Goal: Task Accomplishment & Management: Complete application form

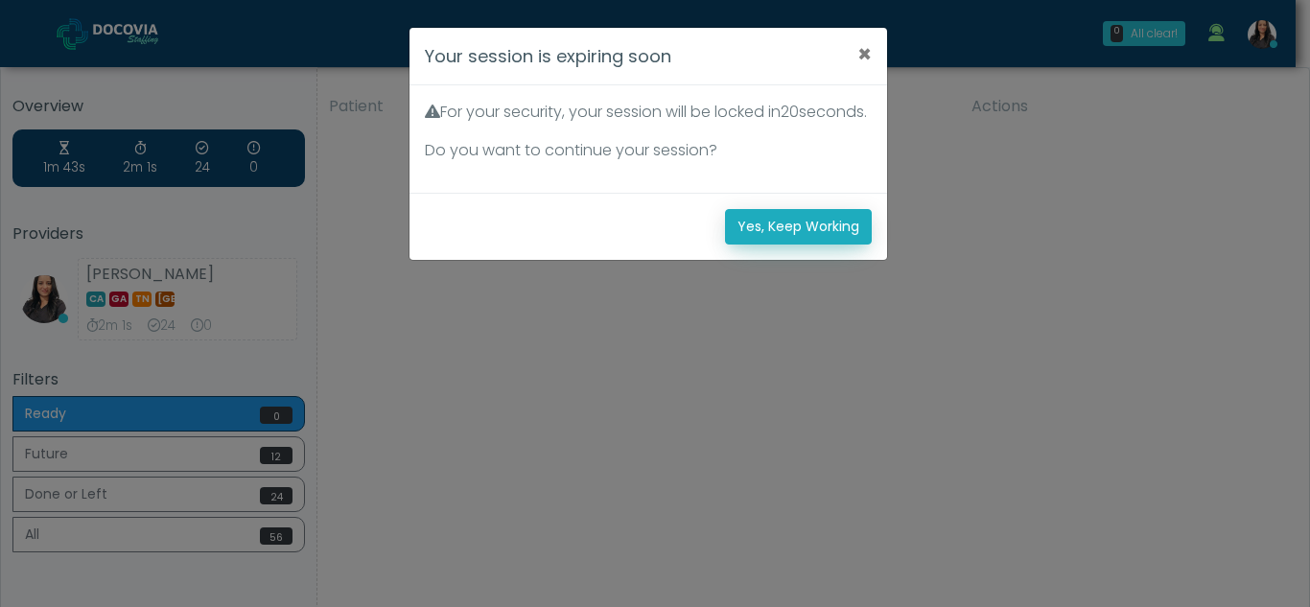
click at [761, 245] on button "Yes, Keep Working" at bounding box center [798, 226] width 147 height 35
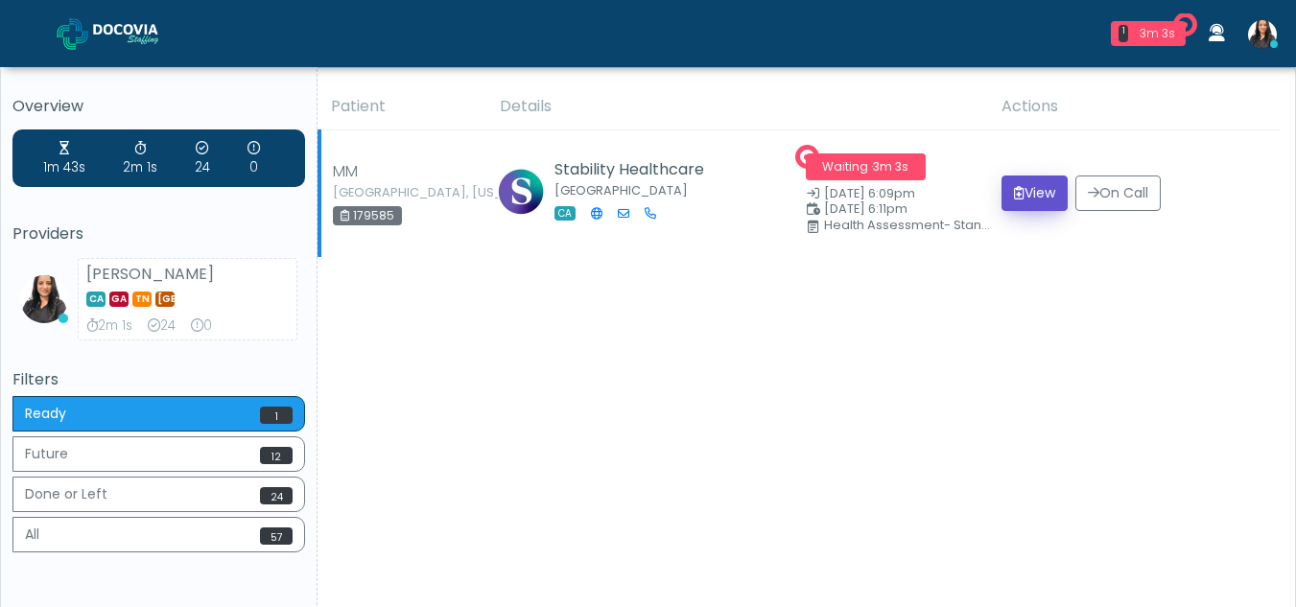
click at [1036, 194] on button "View" at bounding box center [1034, 192] width 66 height 35
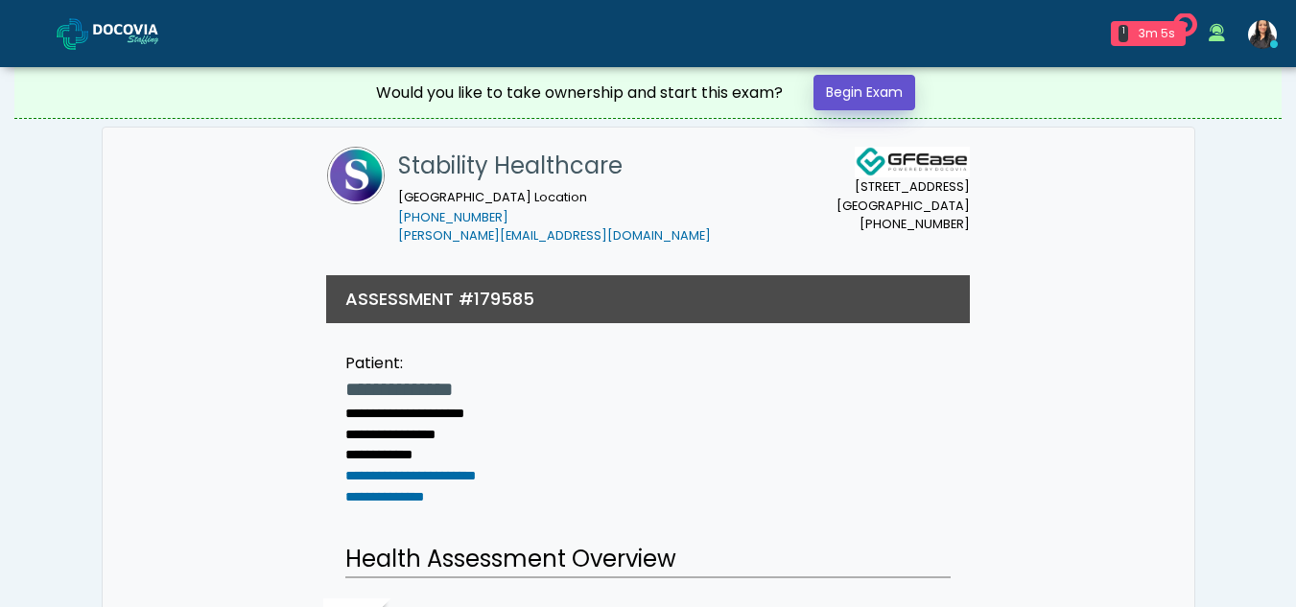
click at [886, 88] on link "Begin Exam" at bounding box center [864, 92] width 102 height 35
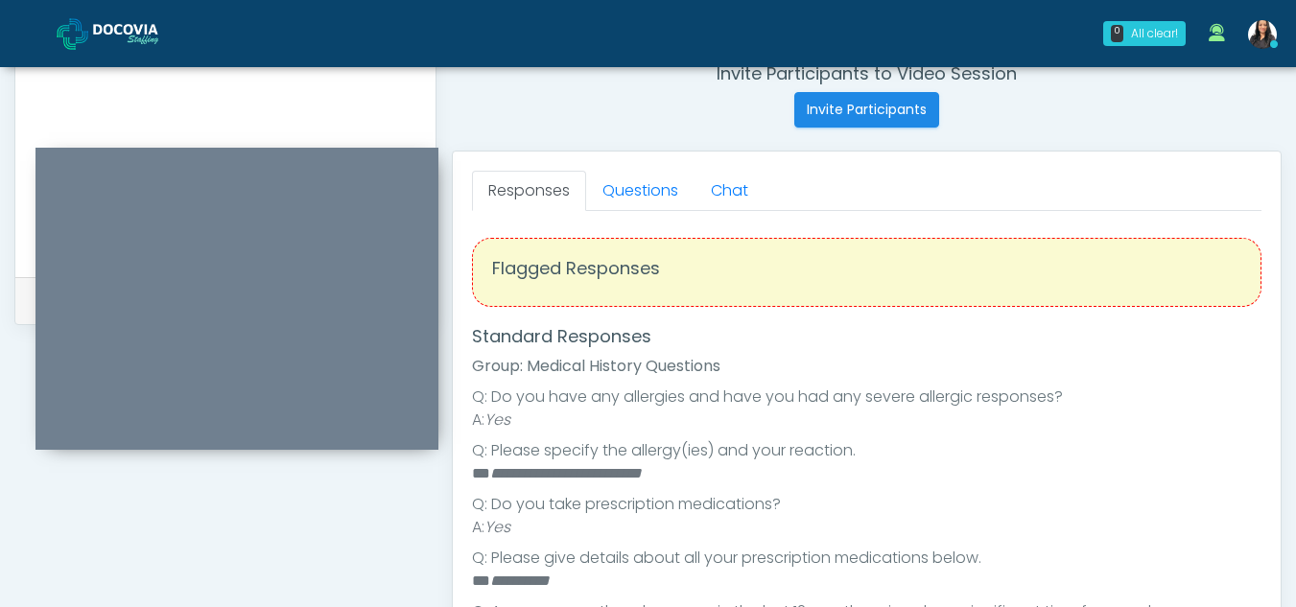
scroll to position [745, 0]
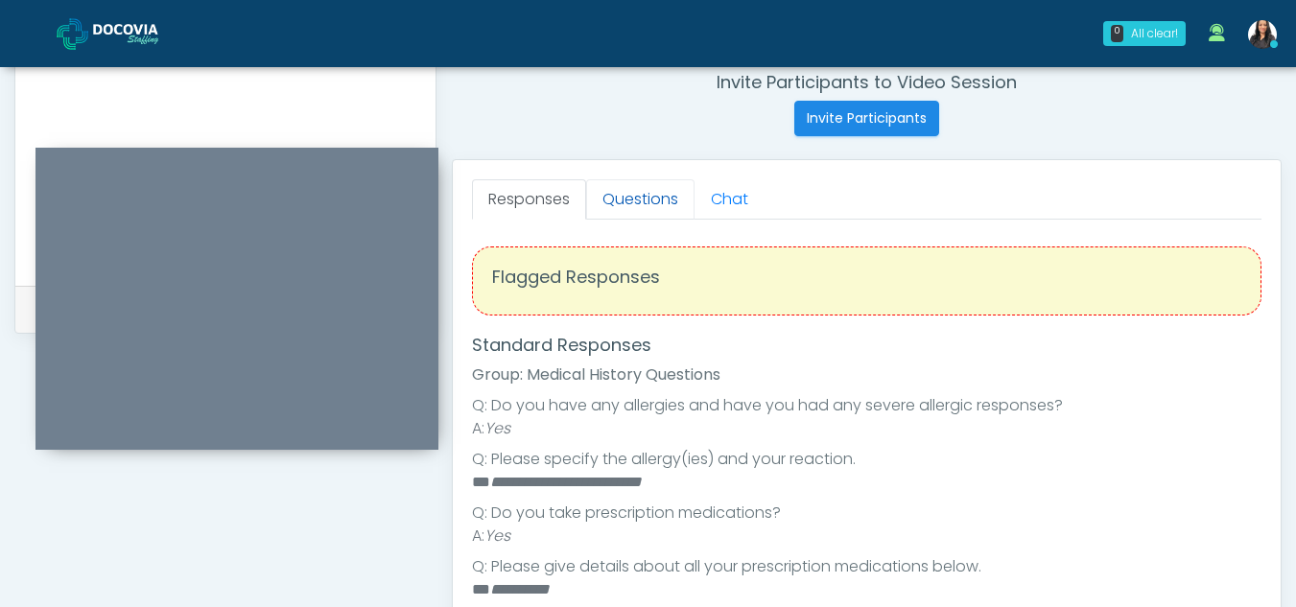
click at [651, 193] on link "Questions" at bounding box center [640, 199] width 108 height 40
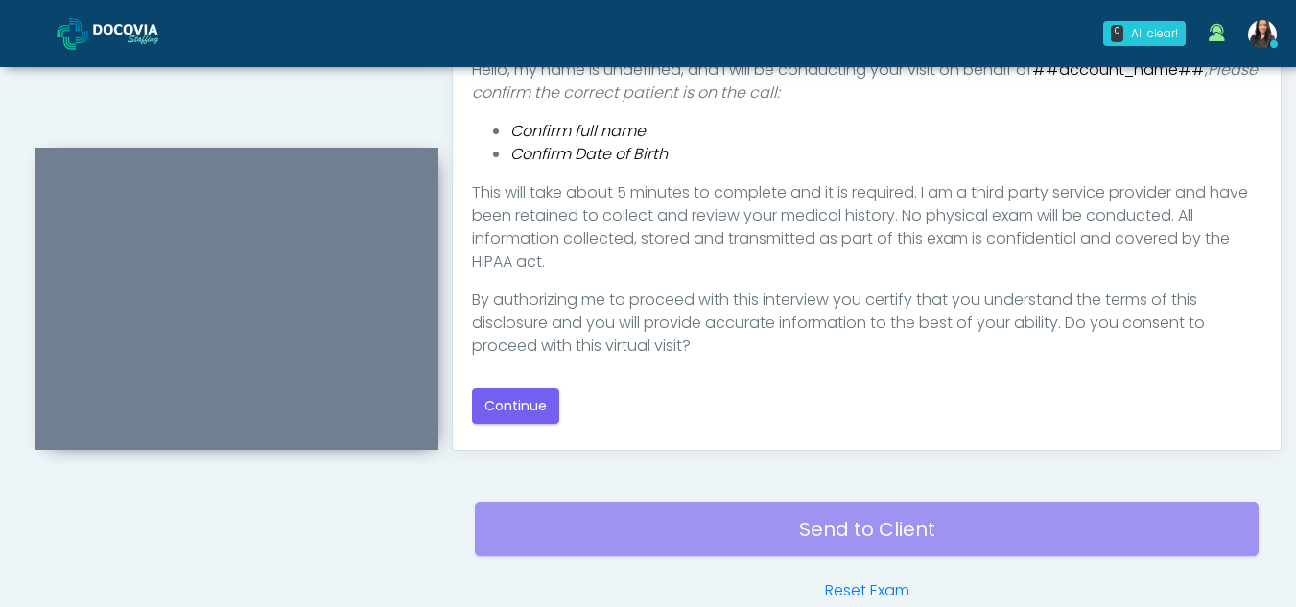
scroll to position [1028, 0]
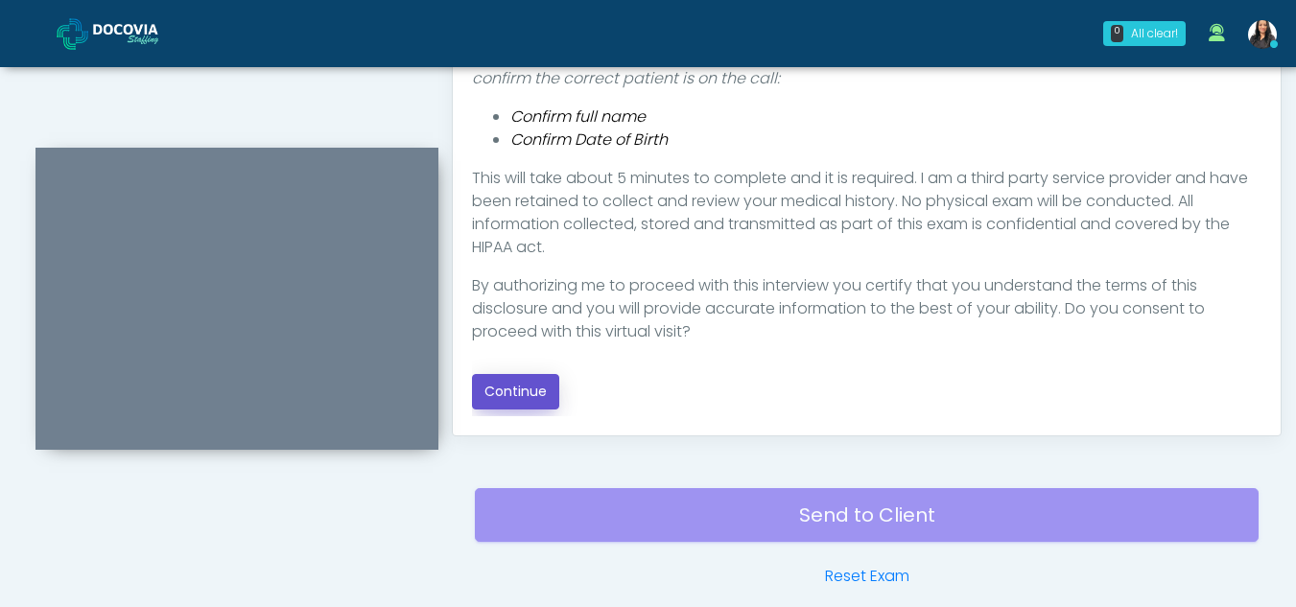
click at [523, 387] on button "Continue" at bounding box center [515, 391] width 87 height 35
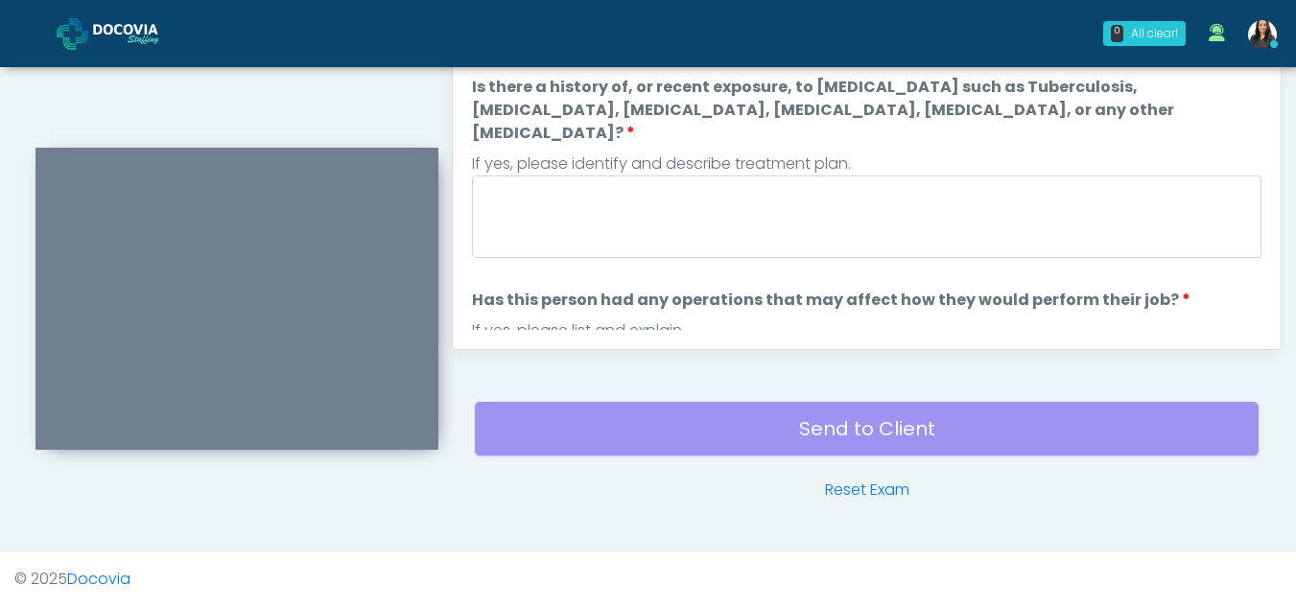
scroll to position [753, 0]
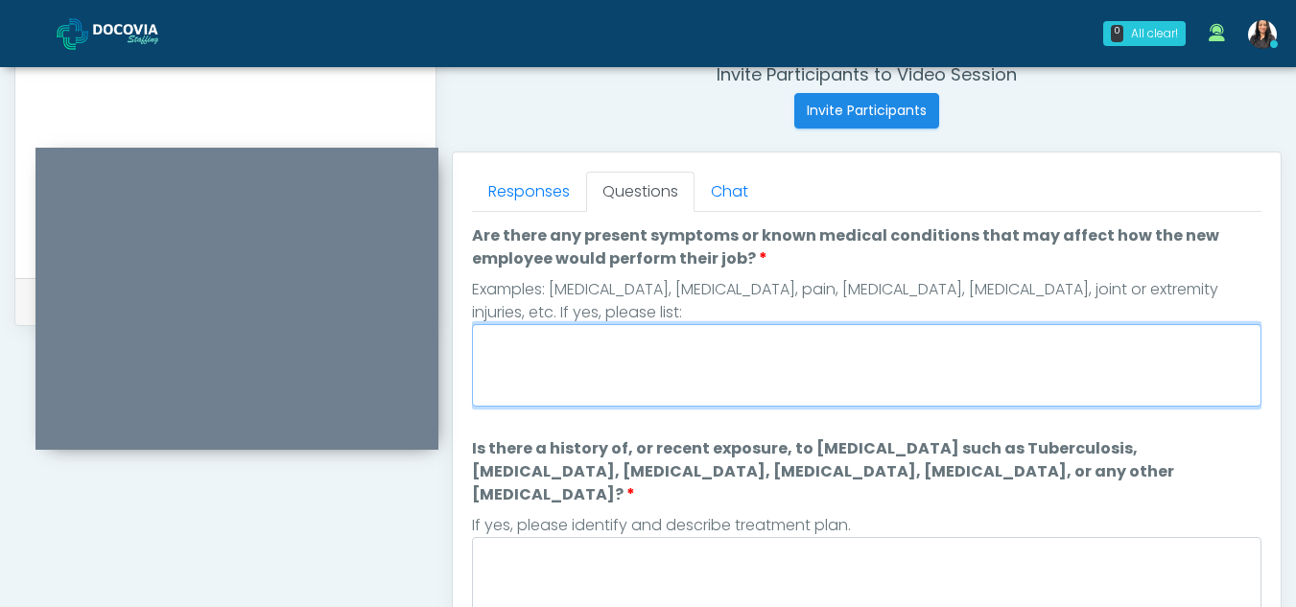
click at [557, 372] on textarea "Are there any present symptoms or known medical conditions that may affect how …" at bounding box center [866, 365] width 789 height 82
type textarea "**"
